Goal: Information Seeking & Learning: Learn about a topic

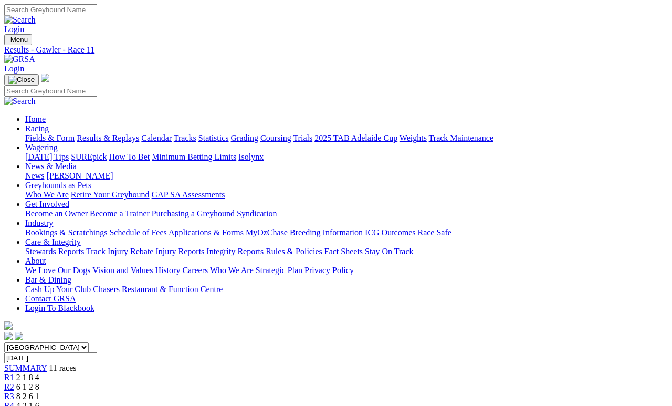
scroll to position [9, 0]
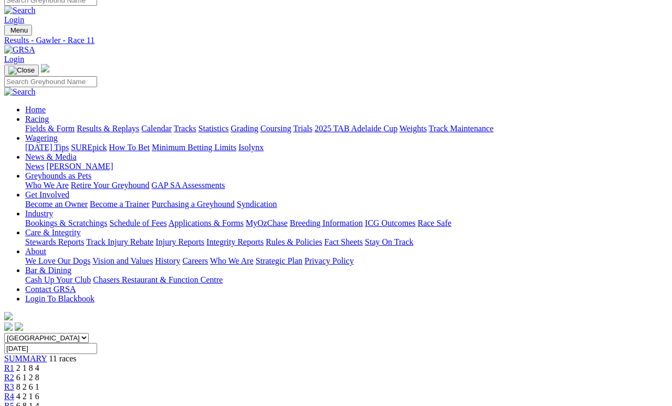
click at [58, 124] on link "Fields & Form" at bounding box center [49, 128] width 49 height 9
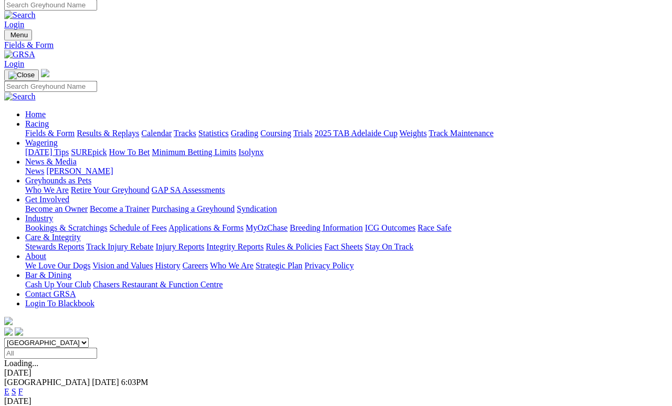
scroll to position [5, 0]
click at [23, 374] on link "F" at bounding box center [20, 391] width 5 height 9
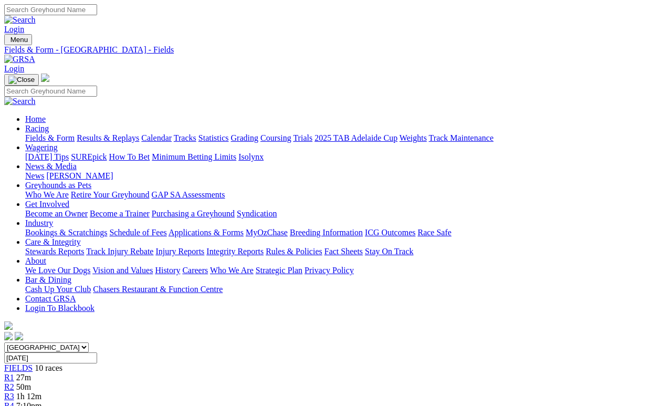
click at [50, 133] on link "Fields & Form" at bounding box center [49, 137] width 49 height 9
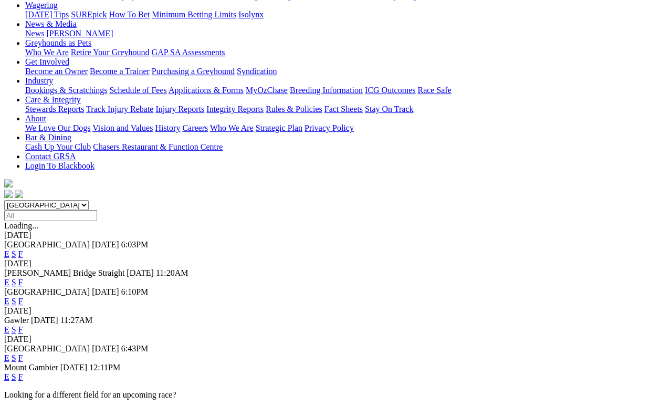
scroll to position [142, 0]
click at [23, 353] on link "F" at bounding box center [20, 357] width 5 height 9
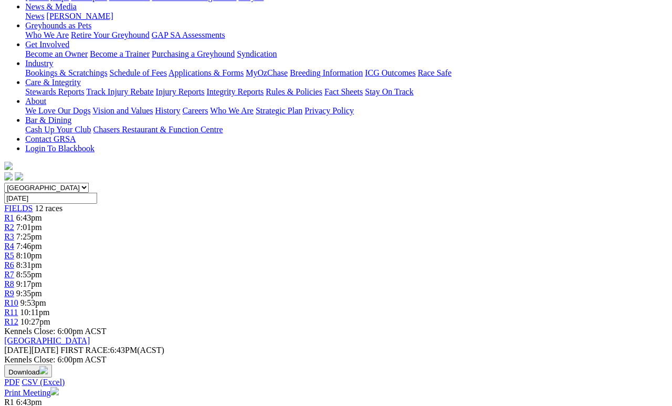
scroll to position [163, 6]
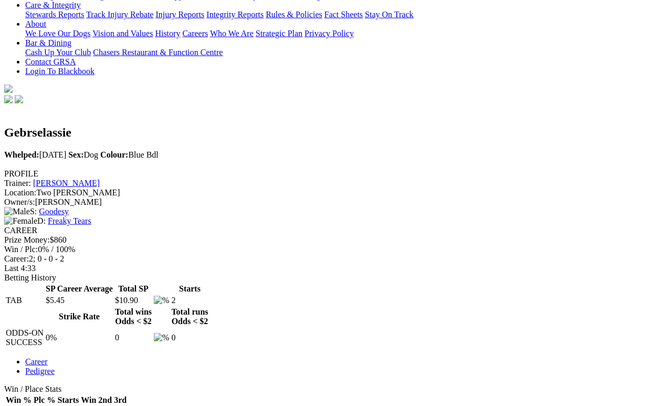
scroll to position [252, 0]
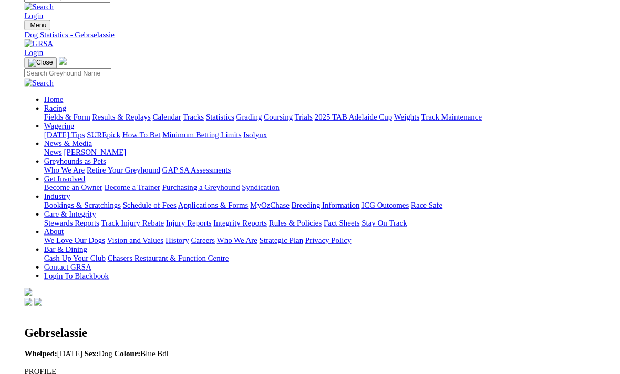
scroll to position [0, 0]
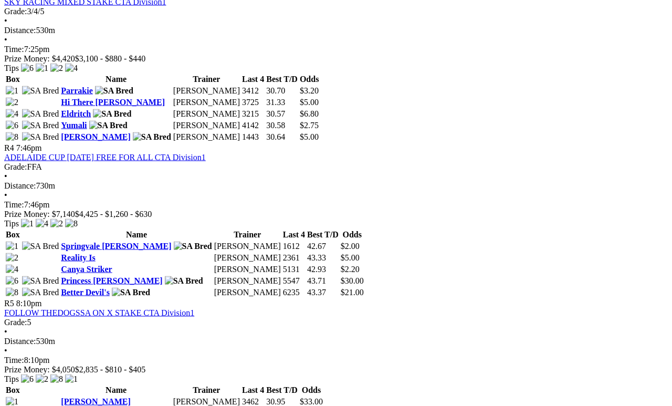
scroll to position [938, 0]
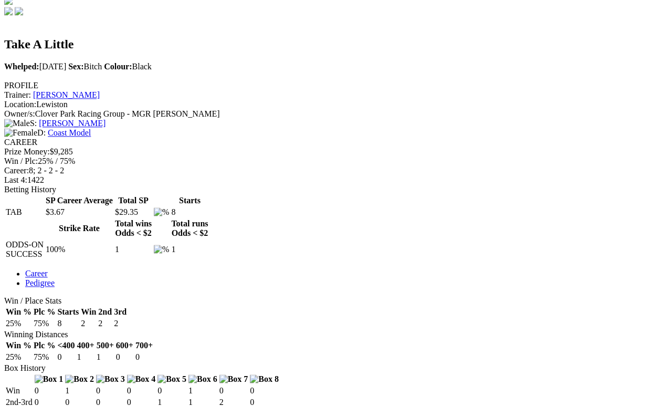
scroll to position [329, 0]
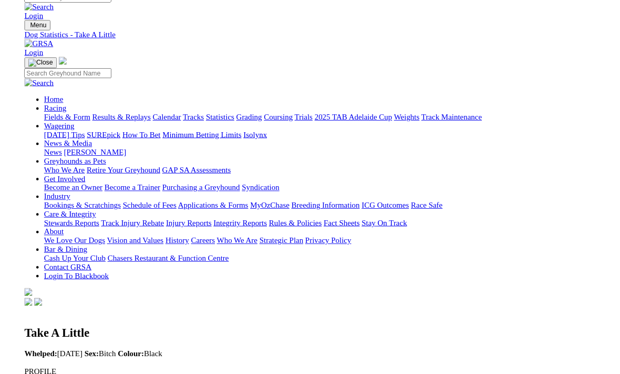
scroll to position [0, 0]
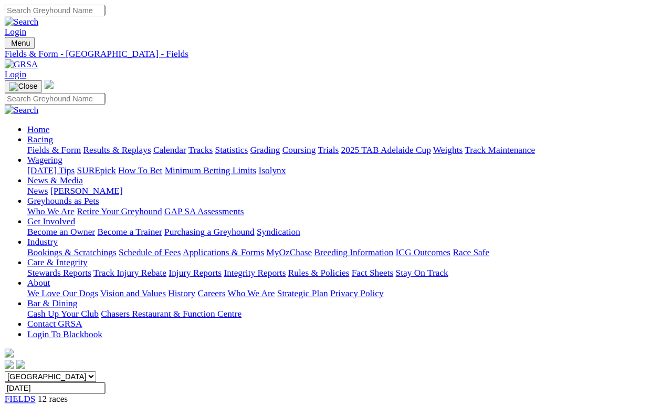
scroll to position [724, 0]
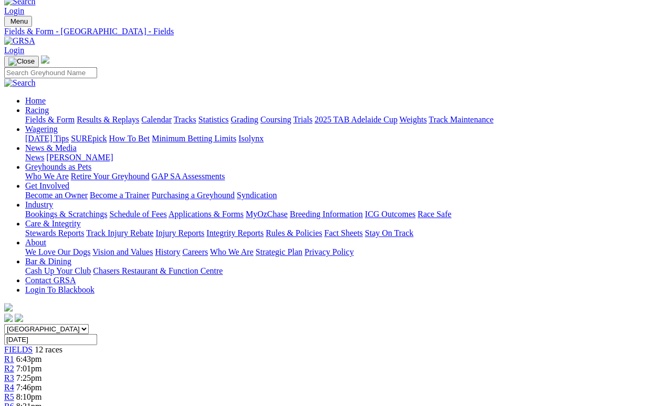
scroll to position [0, 0]
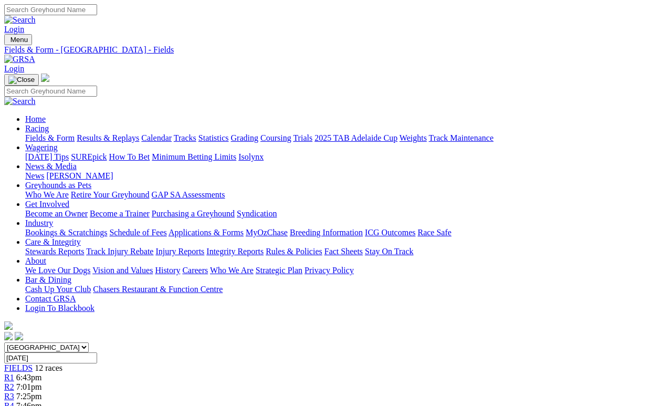
click at [62, 133] on link "Fields & Form" at bounding box center [49, 137] width 49 height 9
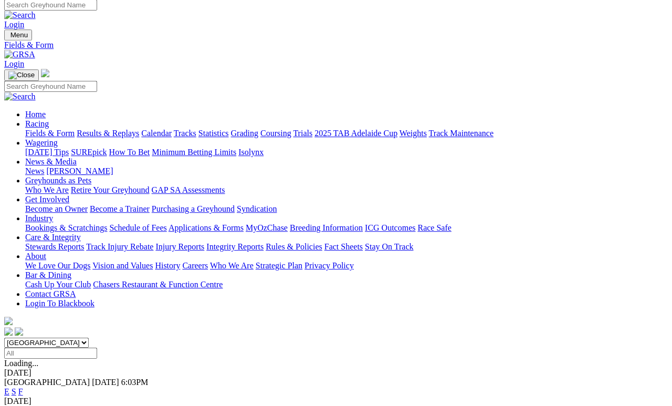
scroll to position [5, 0]
click at [23, 374] on link "F" at bounding box center [20, 391] width 5 height 9
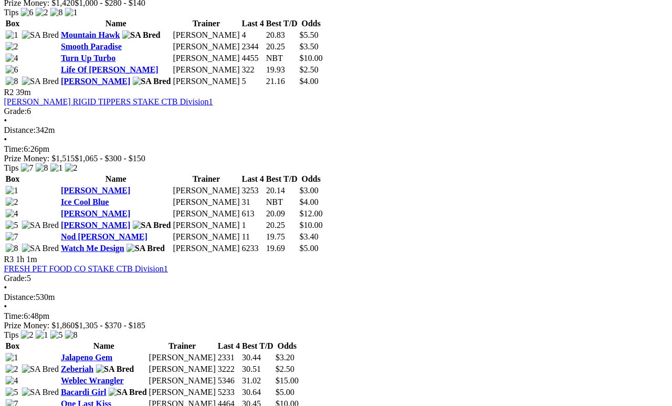
scroll to position [607, 0]
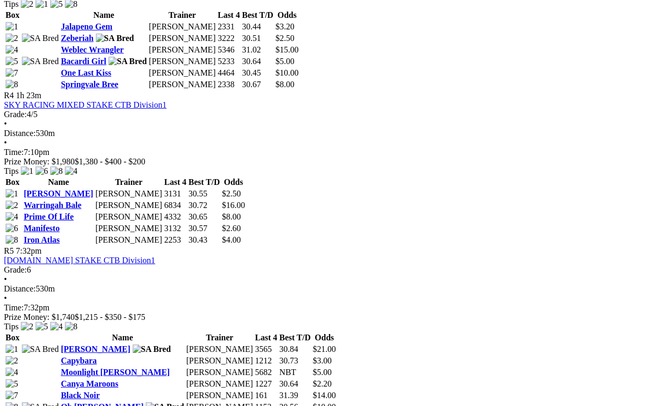
scroll to position [942, 0]
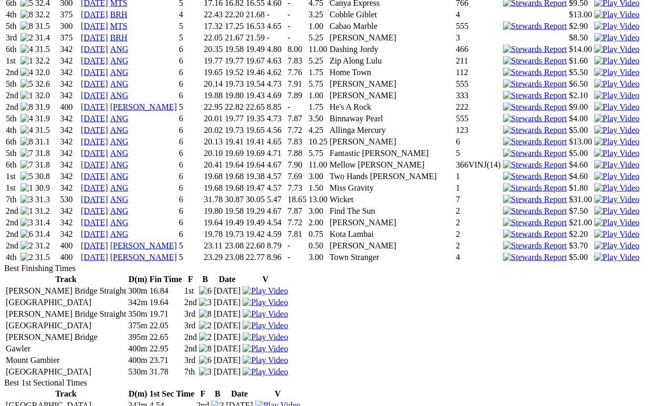
scroll to position [1220, 0]
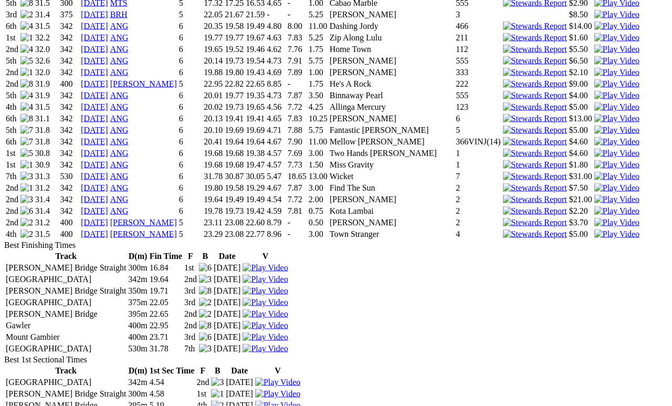
click at [594, 229] on img at bounding box center [616, 233] width 45 height 9
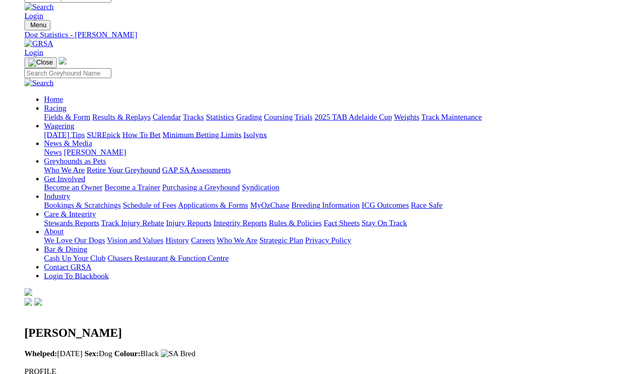
scroll to position [1234, 0]
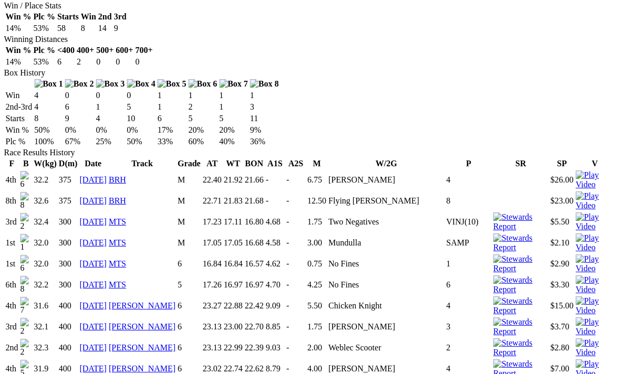
scroll to position [618, 48]
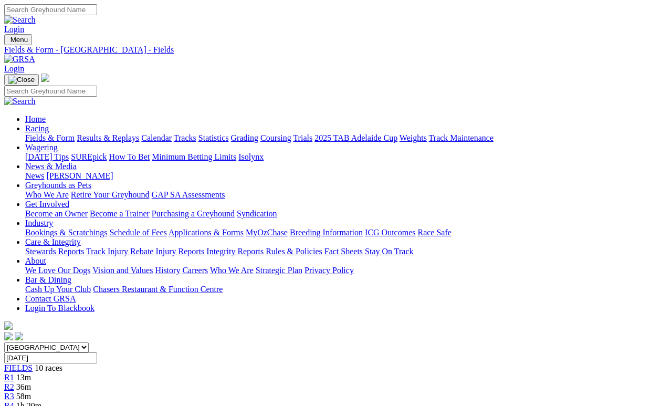
scroll to position [993, 0]
